Goal: Task Accomplishment & Management: Manage account settings

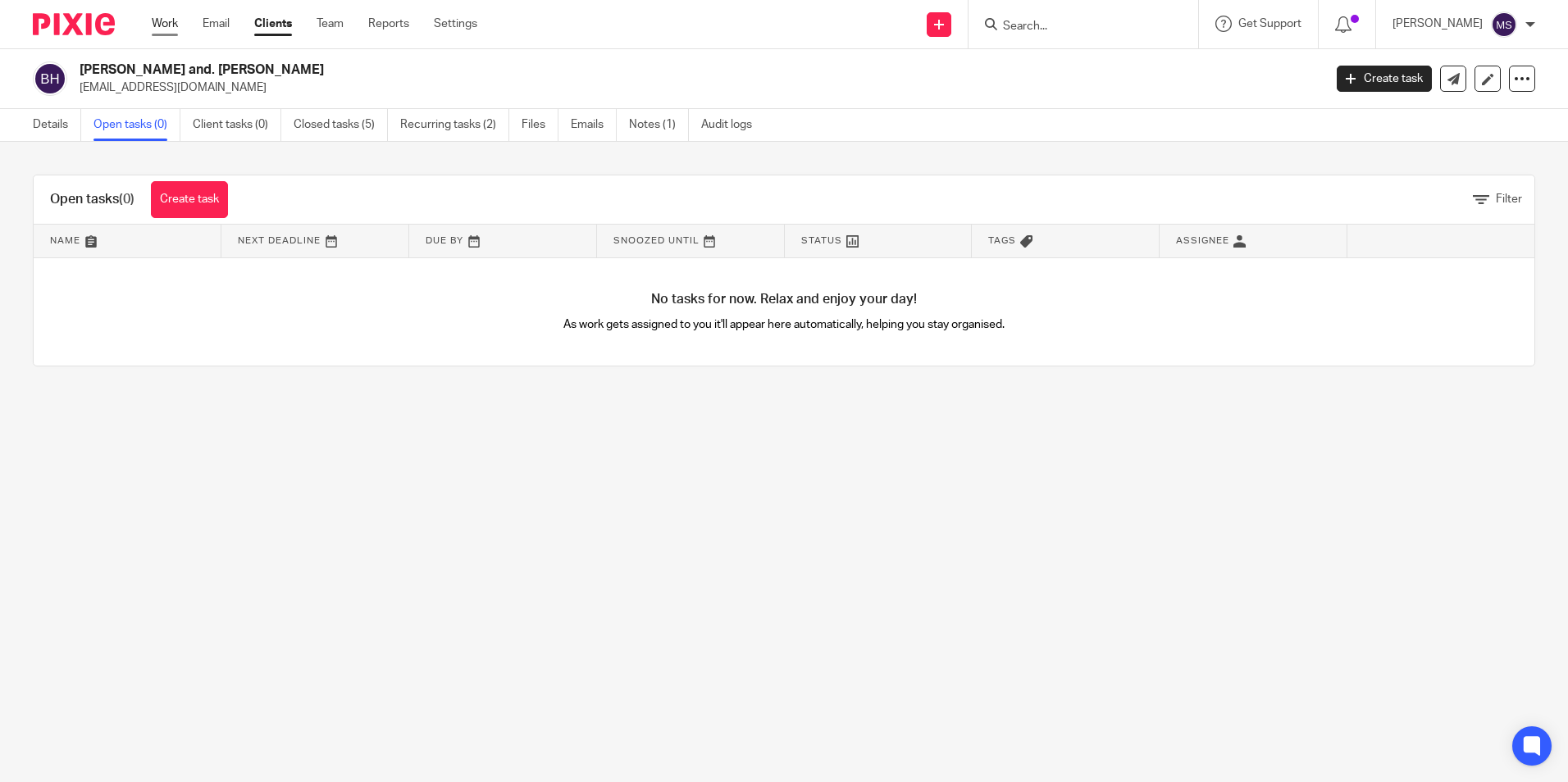
click at [172, 24] on link "Work" at bounding box center [165, 24] width 26 height 16
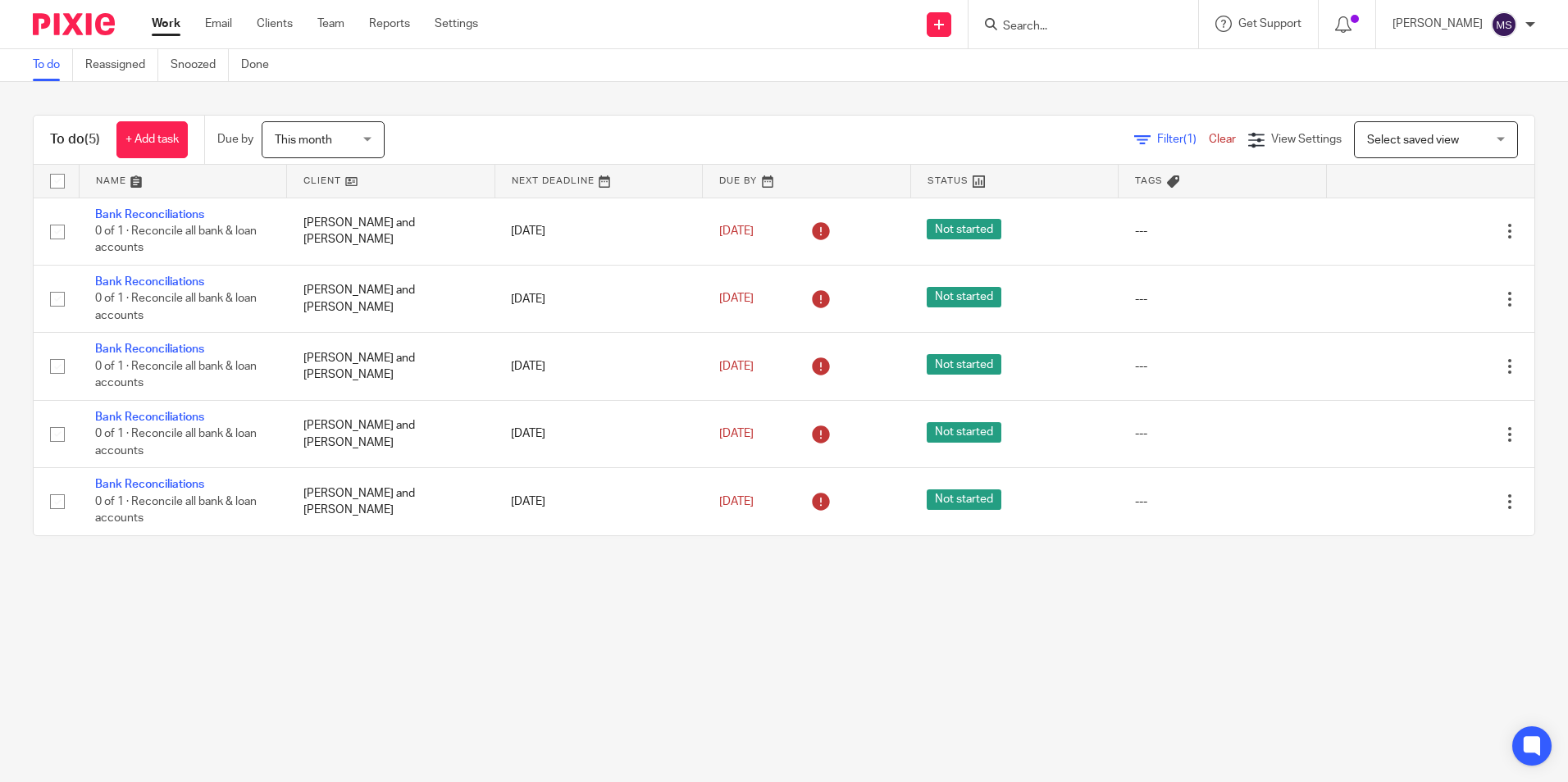
click at [1049, 30] on input "Search" at bounding box center [1074, 27] width 148 height 15
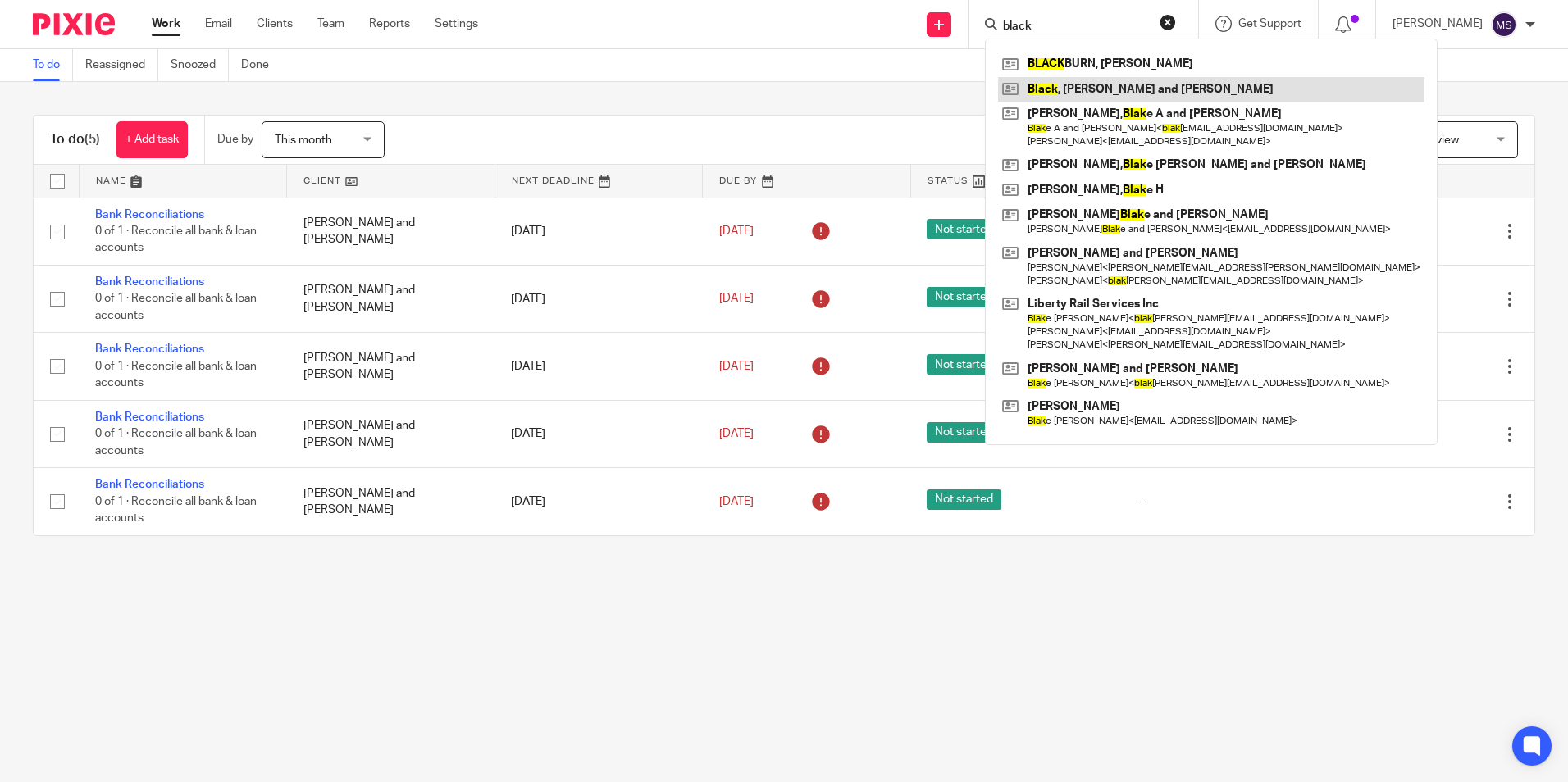
type input "black"
click at [1107, 85] on link at bounding box center [1211, 90] width 426 height 24
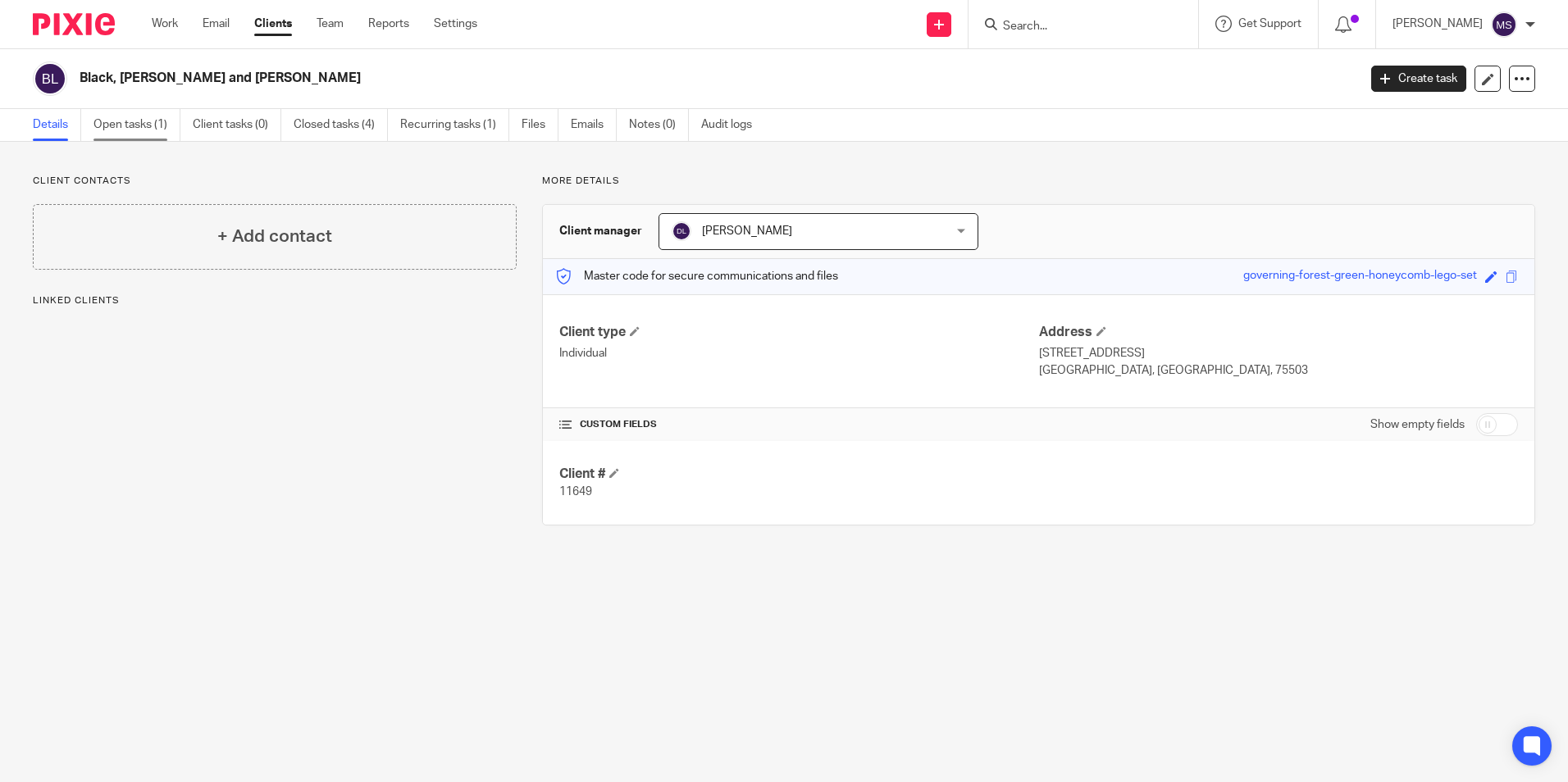
click at [139, 126] on link "Open tasks (1)" at bounding box center [137, 125] width 87 height 32
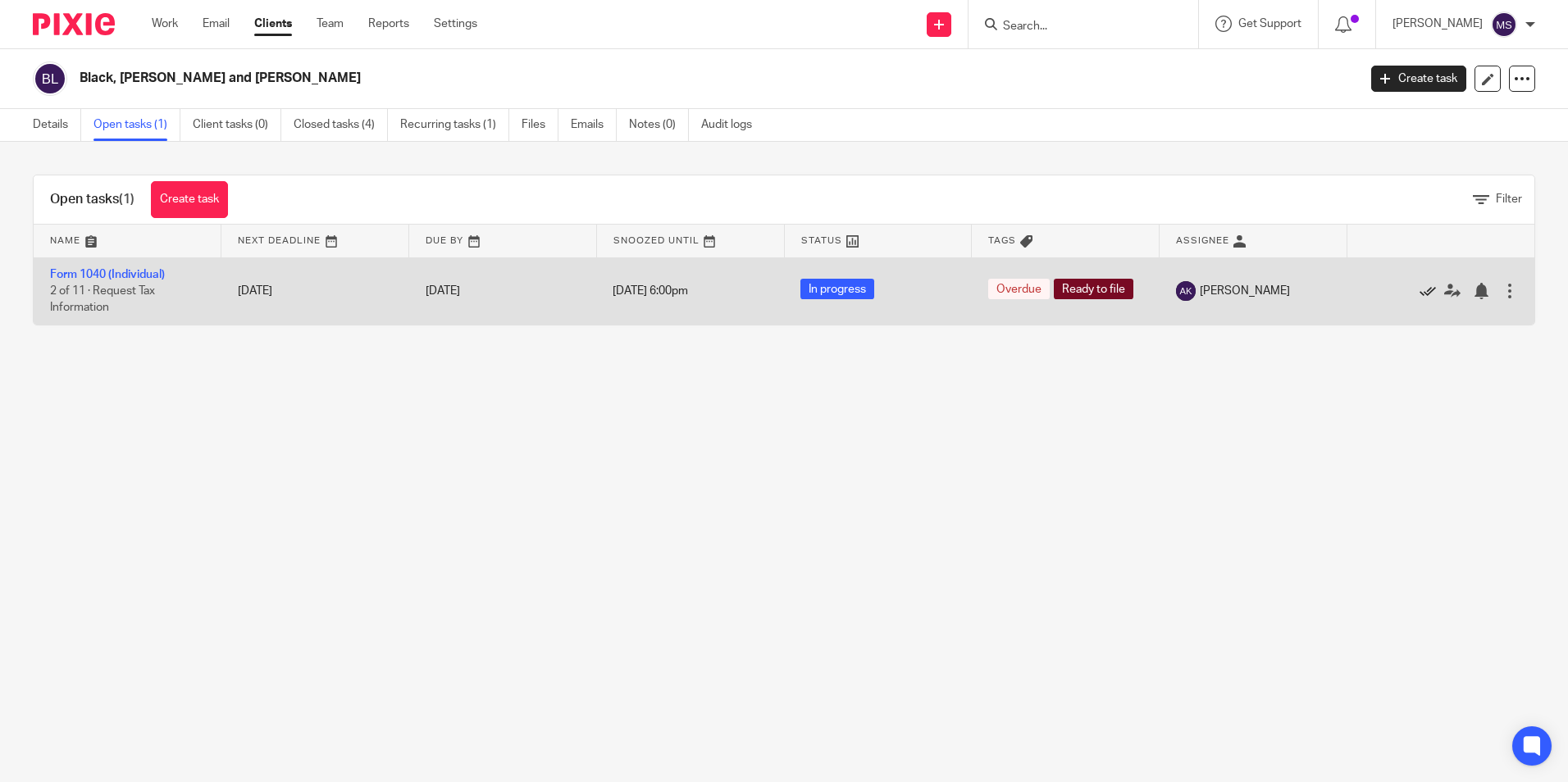
click at [1419, 290] on icon at bounding box center [1427, 290] width 16 height 16
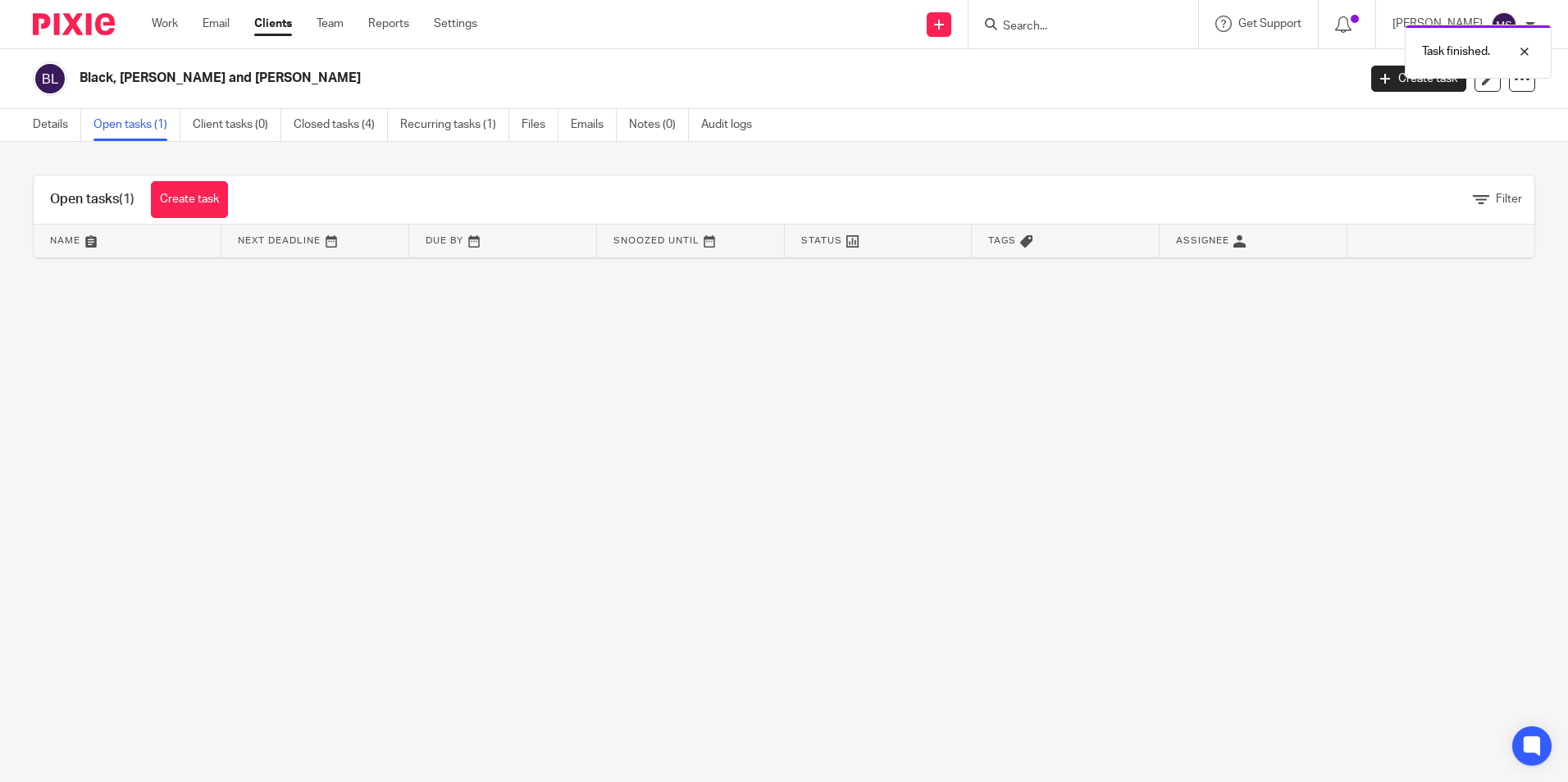
click at [138, 124] on link "Open tasks (1)" at bounding box center [137, 125] width 87 height 32
